Goal: Information Seeking & Learning: Understand process/instructions

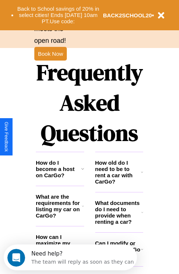
scroll to position [896, 0]
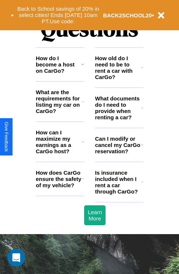
click at [119, 194] on h3 "Is insurance included when I rent a car through CarGo?" at bounding box center [118, 182] width 46 height 25
click at [119, 155] on h3 "Can I modify or cancel my CarGo reservation?" at bounding box center [118, 145] width 46 height 19
click at [83, 182] on icon at bounding box center [83, 179] width 2 height 6
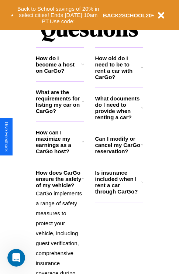
click at [60, 154] on h3 "How can I maximize my earnings as a CarGo host?" at bounding box center [59, 141] width 46 height 25
click at [60, 74] on h3 "How do I become a host on CarGo?" at bounding box center [58, 64] width 45 height 19
click at [60, 113] on h3 "What are the requirements for listing my car on CarGo?" at bounding box center [59, 101] width 46 height 25
